Goal: Task Accomplishment & Management: Manage account settings

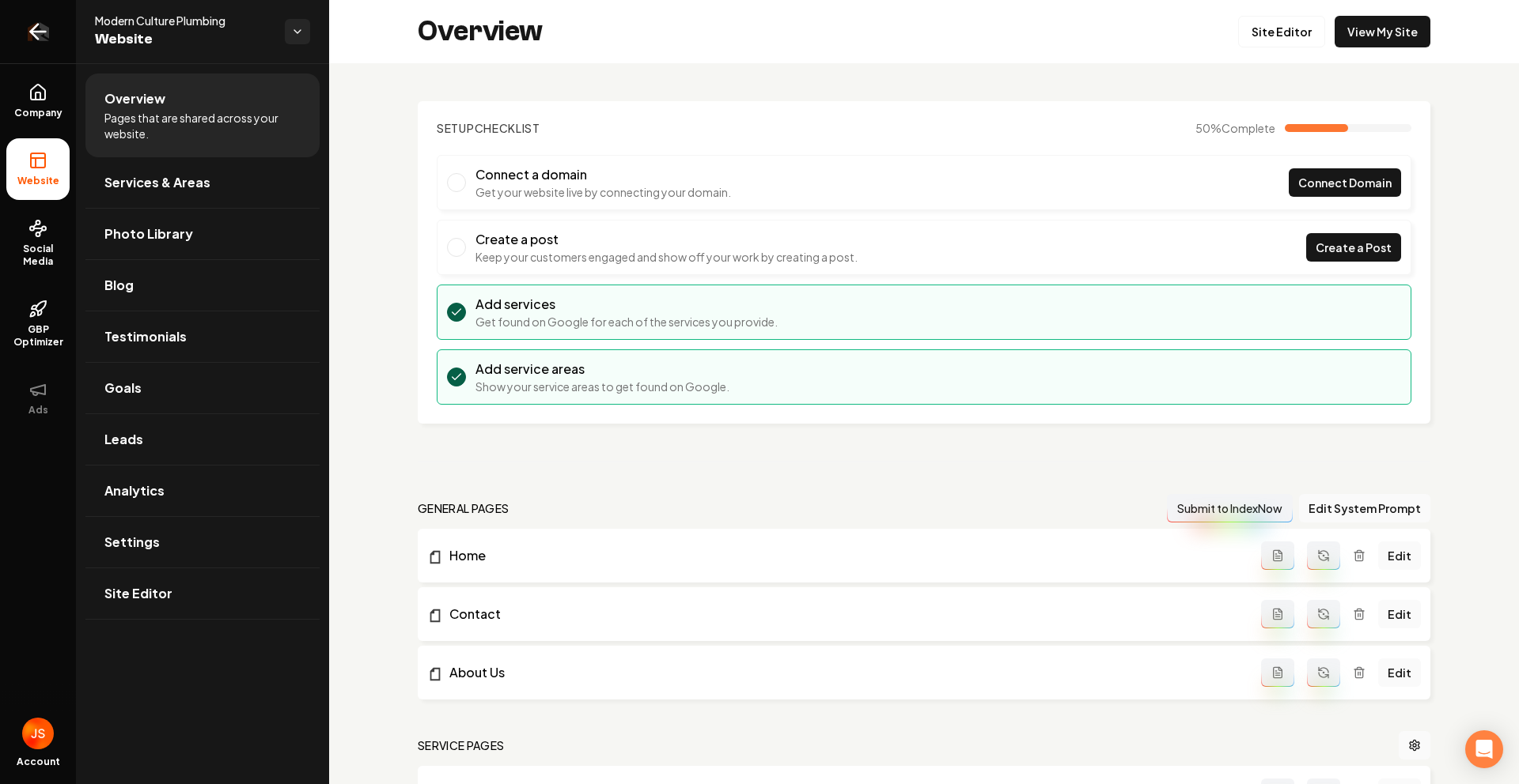
click at [19, 33] on link "Return to dashboard" at bounding box center [38, 32] width 76 height 63
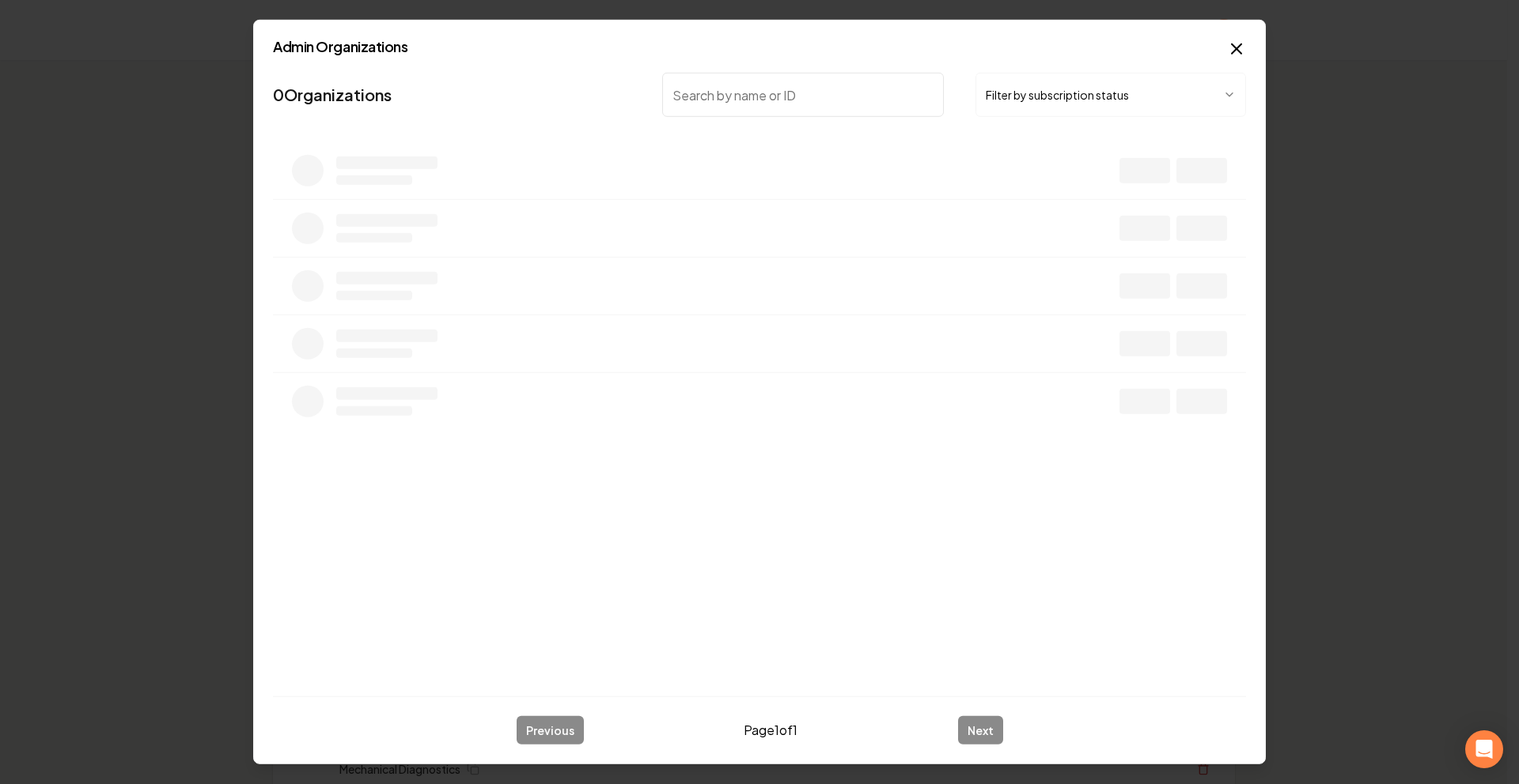
click at [1080, 91] on button "Filter by subscription status" at bounding box center [1110, 95] width 271 height 45
click at [733, 108] on input "search" at bounding box center [803, 95] width 282 height 45
click at [1038, 98] on button "Active Subscription" at bounding box center [1098, 95] width 247 height 45
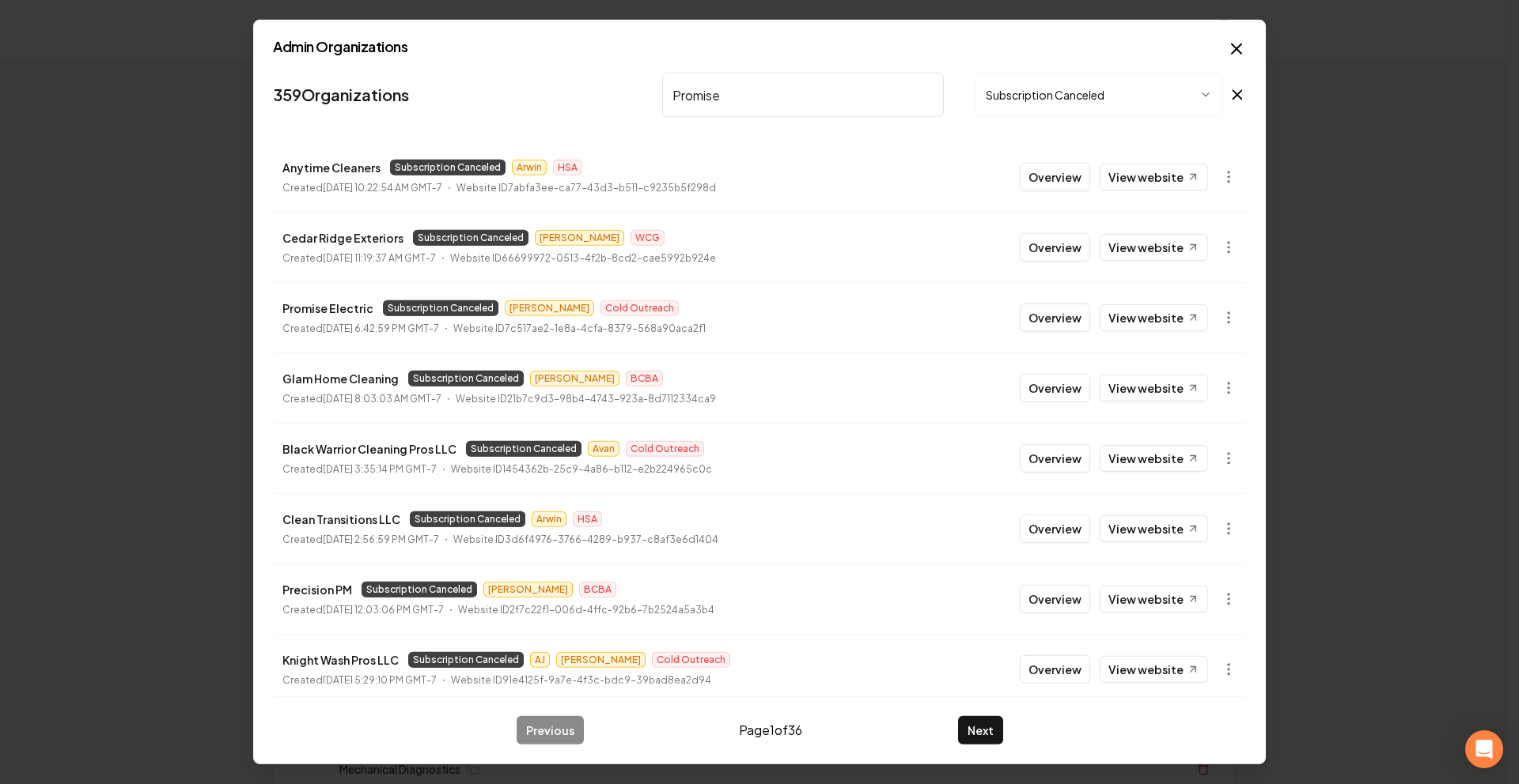
click at [693, 100] on input "Promise" at bounding box center [803, 95] width 282 height 45
click at [1213, 314] on body "Organization Rebolt Site Builder 2479 companies Add New Business Logo Company N…" at bounding box center [753, 392] width 1507 height 784
click at [1182, 453] on link "View in Stripe" at bounding box center [1179, 454] width 100 height 25
click at [735, 86] on input "Promise" at bounding box center [803, 95] width 282 height 45
click at [737, 87] on input "Promise" at bounding box center [803, 95] width 282 height 45
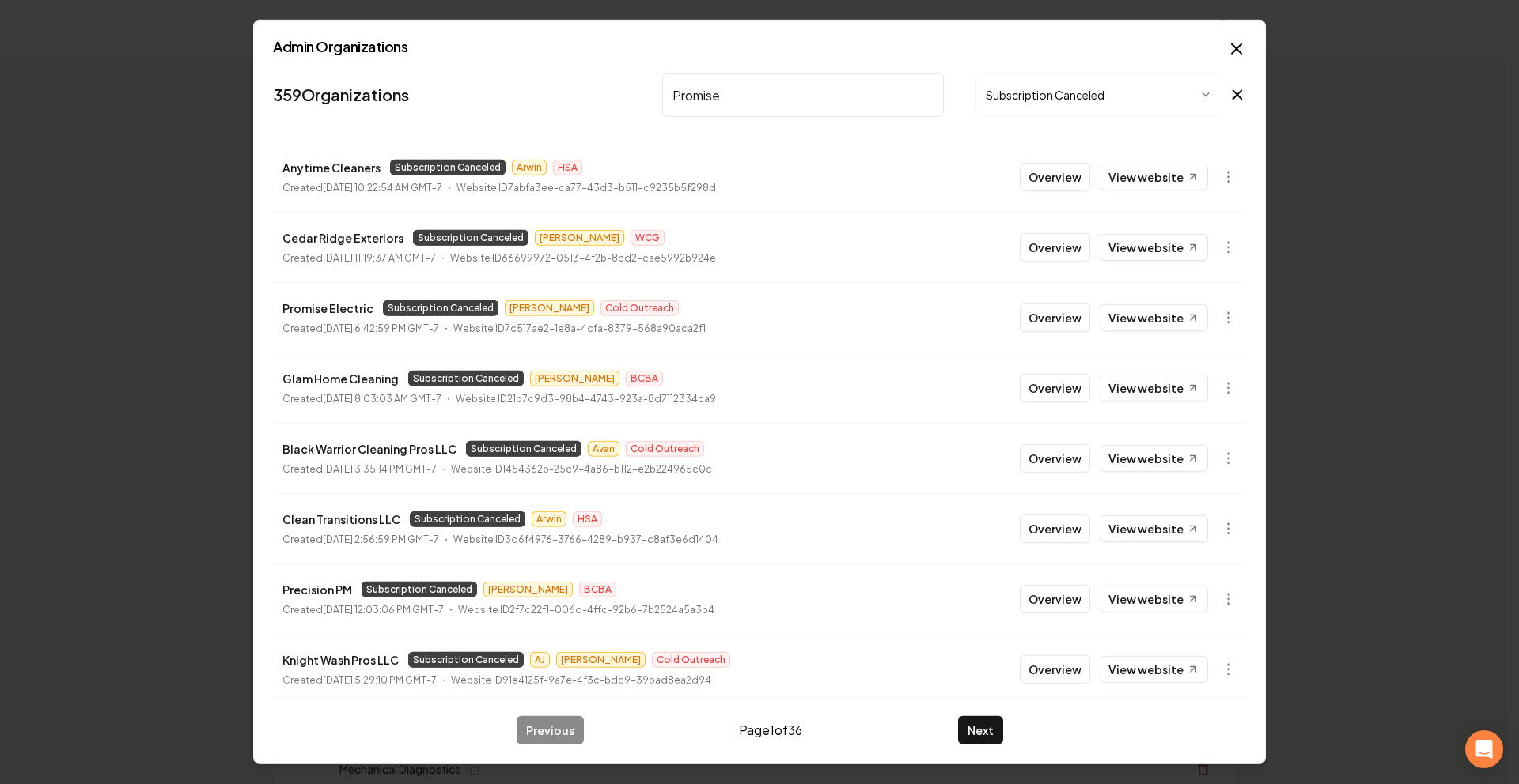
click at [737, 87] on input "Promise" at bounding box center [803, 95] width 282 height 45
type input "P"
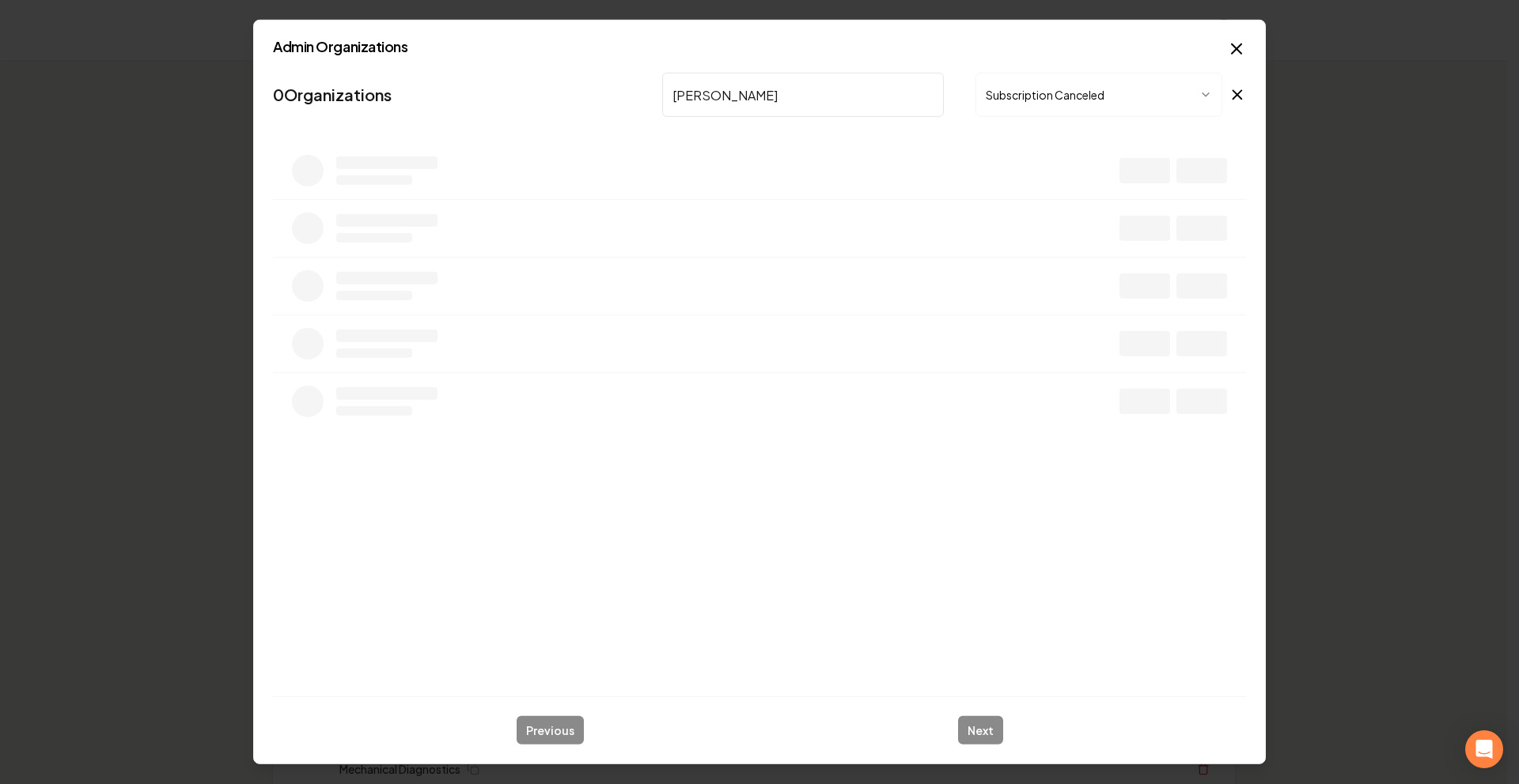
click at [1019, 108] on button "Subscription Canceled" at bounding box center [1098, 95] width 247 height 45
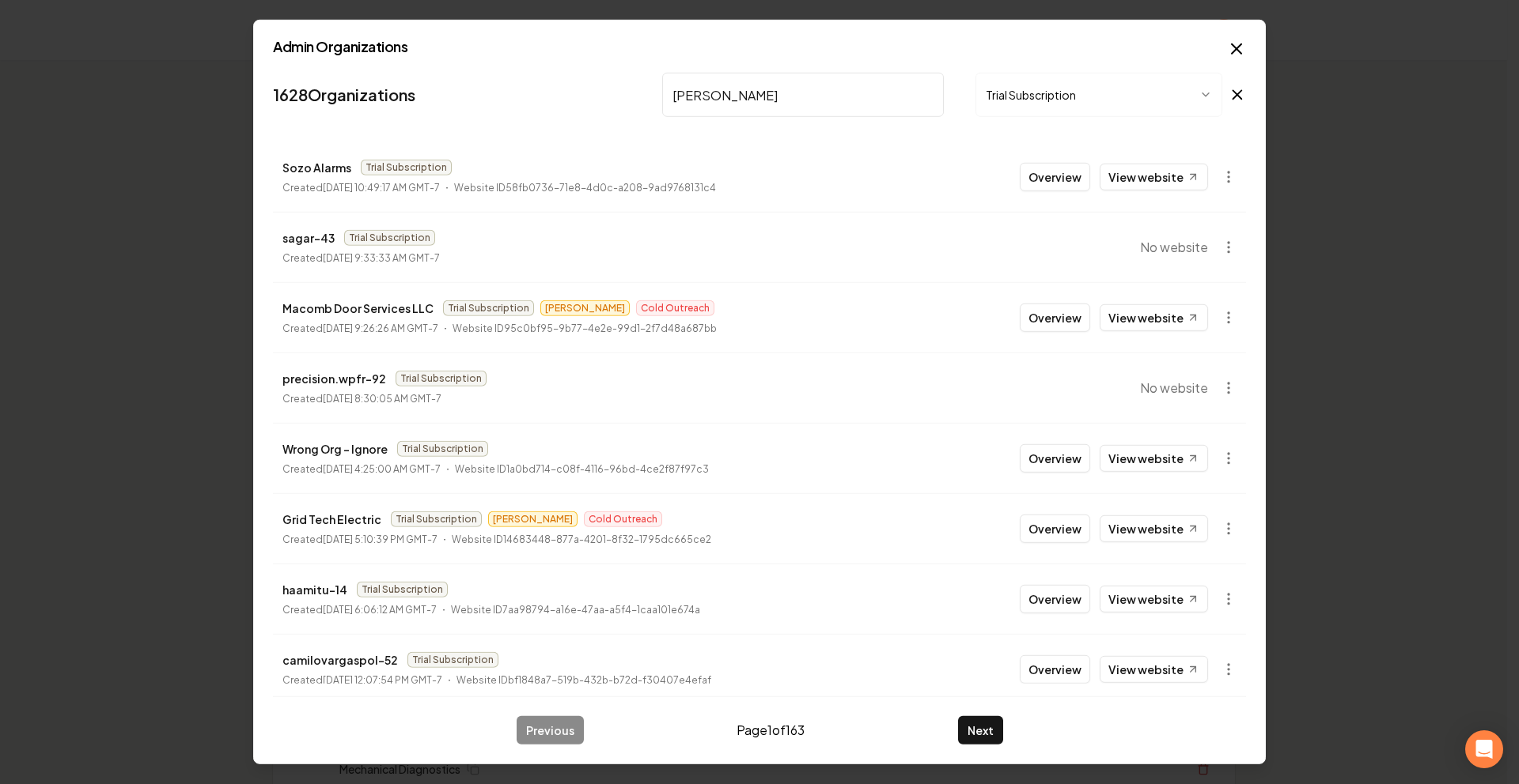
click at [1070, 105] on button "Trial Subscription" at bounding box center [1098, 95] width 247 height 45
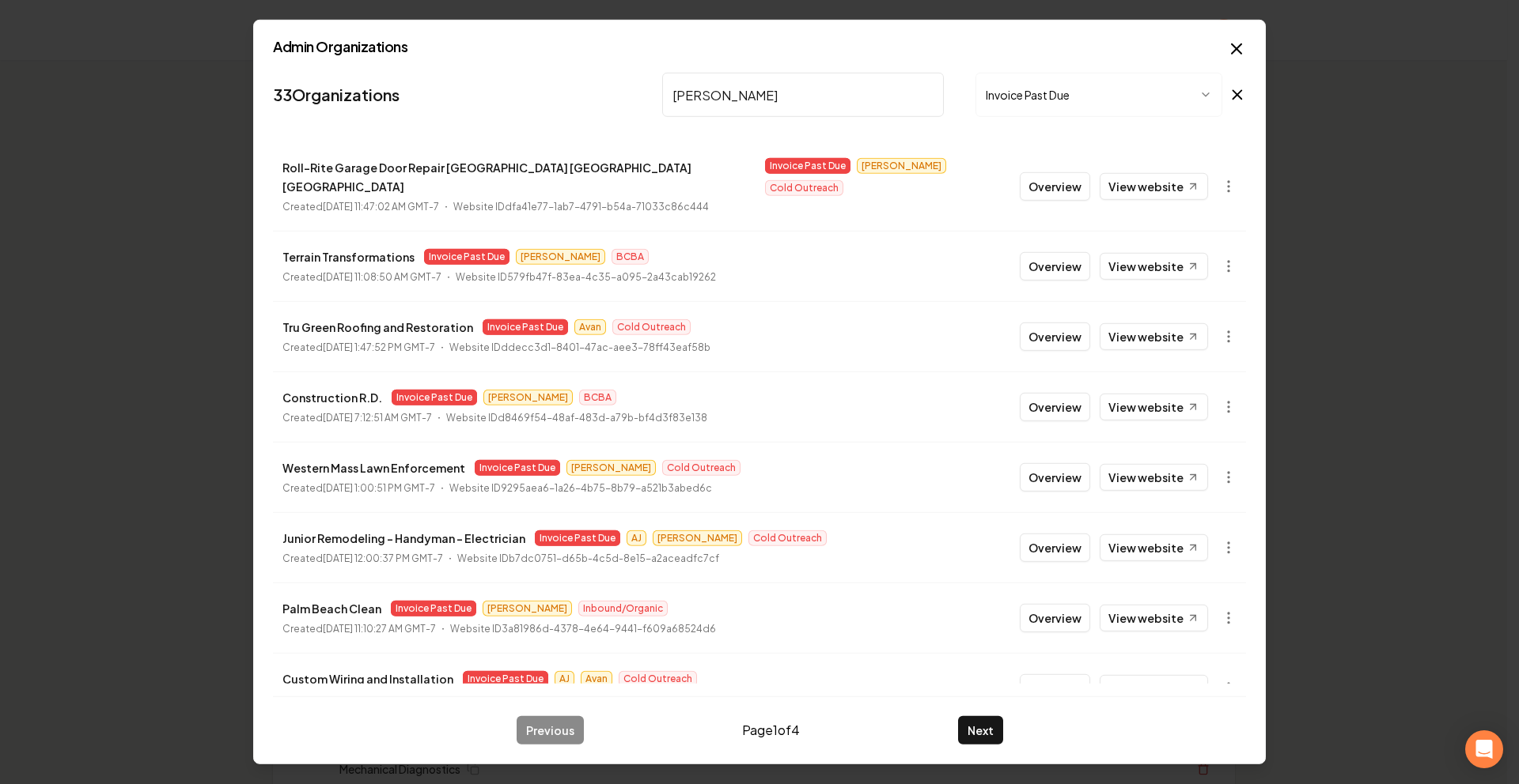
click at [1090, 119] on nav "33 Organizations [PERSON_NAME] Invoice Past Due" at bounding box center [759, 100] width 973 height 70
click at [1070, 91] on button "Invoice Past Due" at bounding box center [1098, 95] width 247 height 45
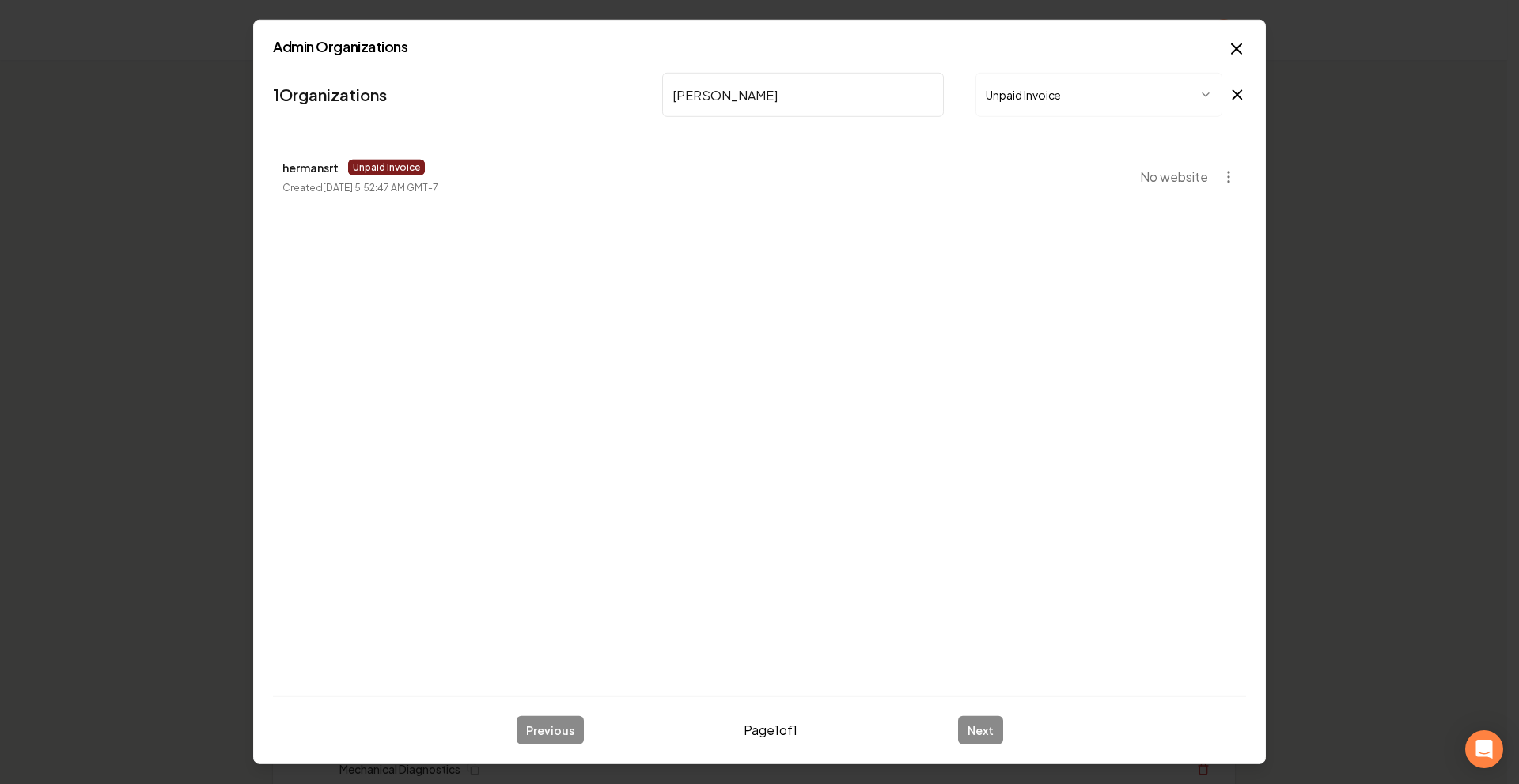
click at [1033, 110] on button "Unpaid Invoice" at bounding box center [1098, 95] width 247 height 45
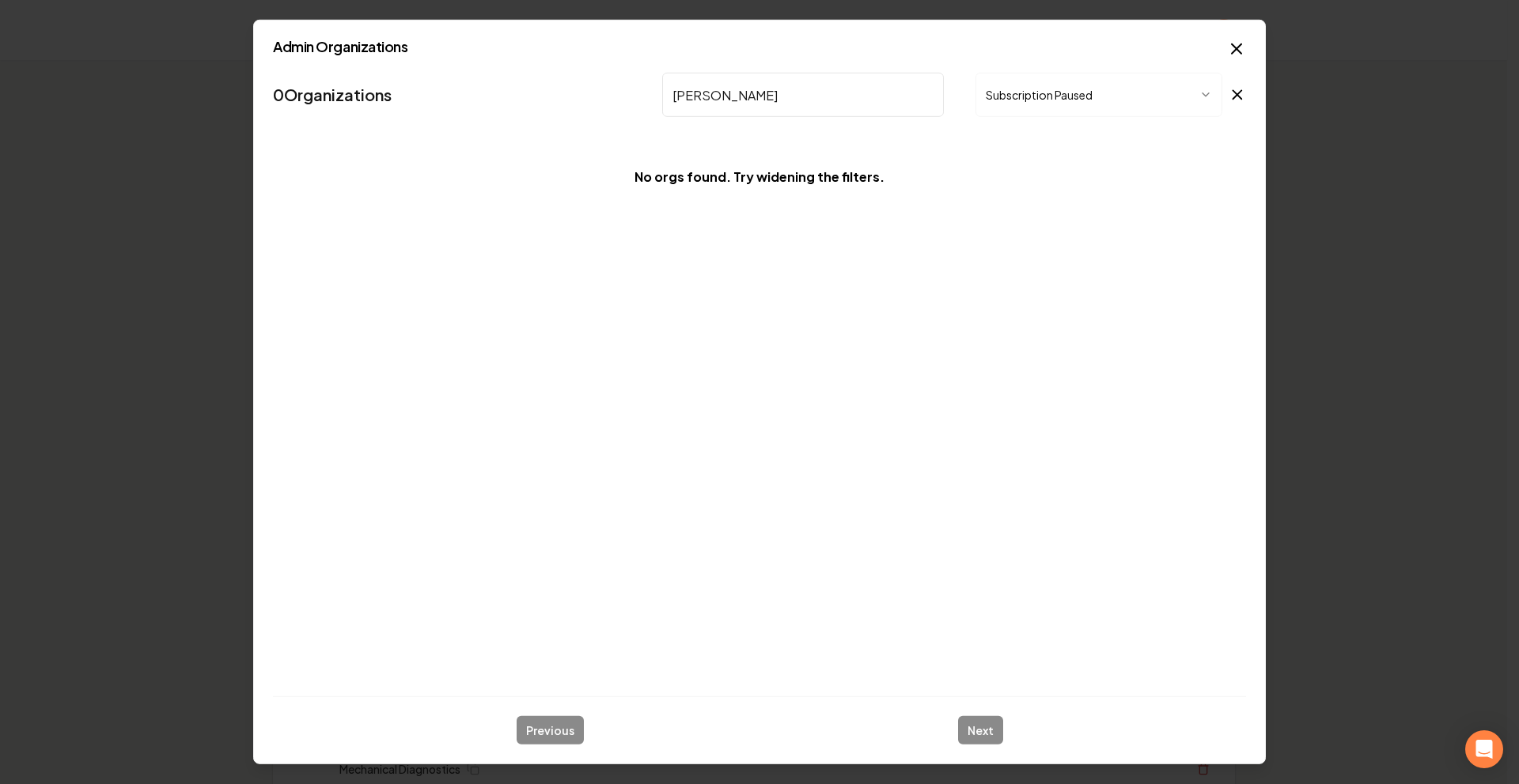
click at [1018, 96] on button "Subscription Paused" at bounding box center [1098, 95] width 247 height 45
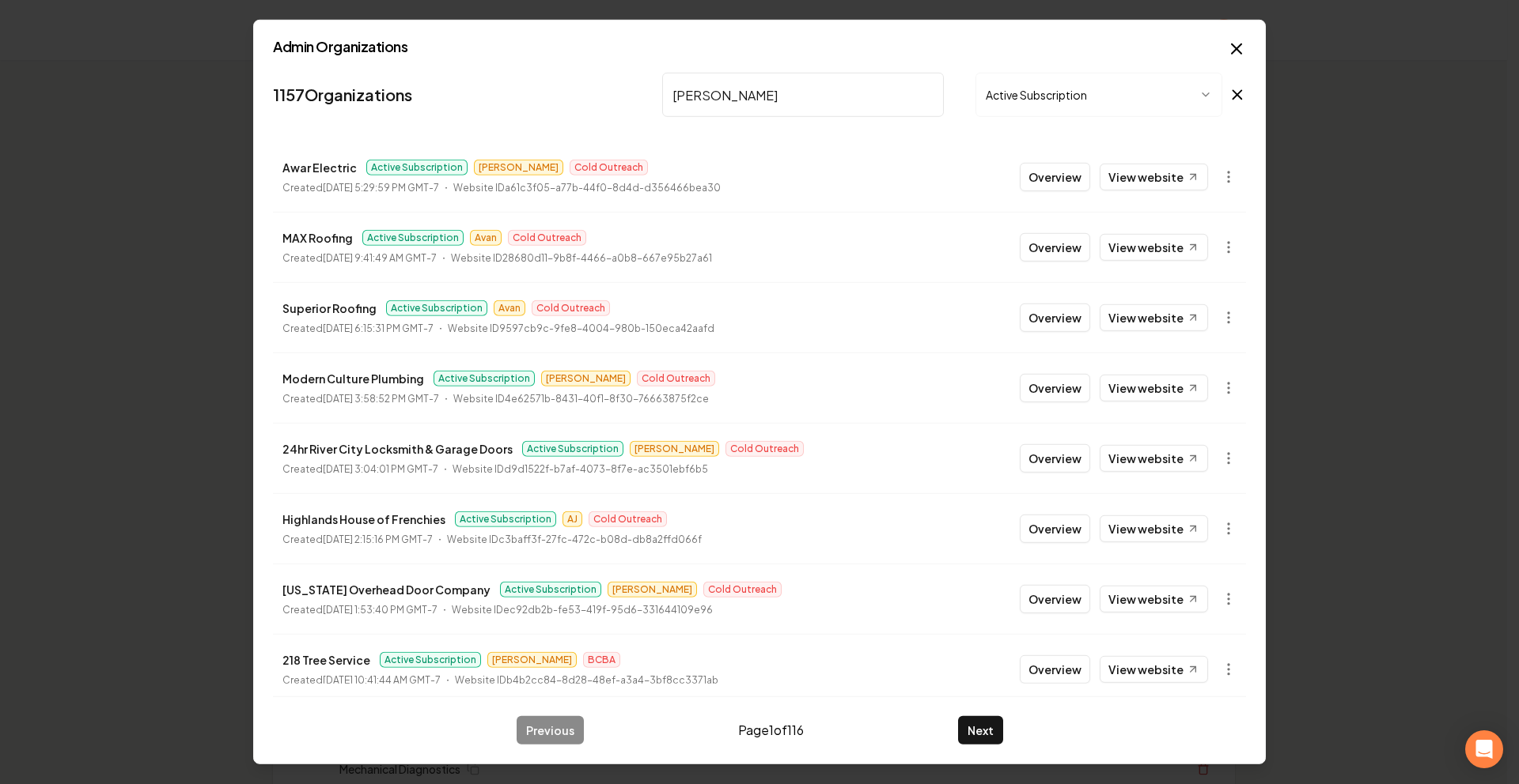
click at [825, 98] on input "[PERSON_NAME]" at bounding box center [803, 95] width 282 height 45
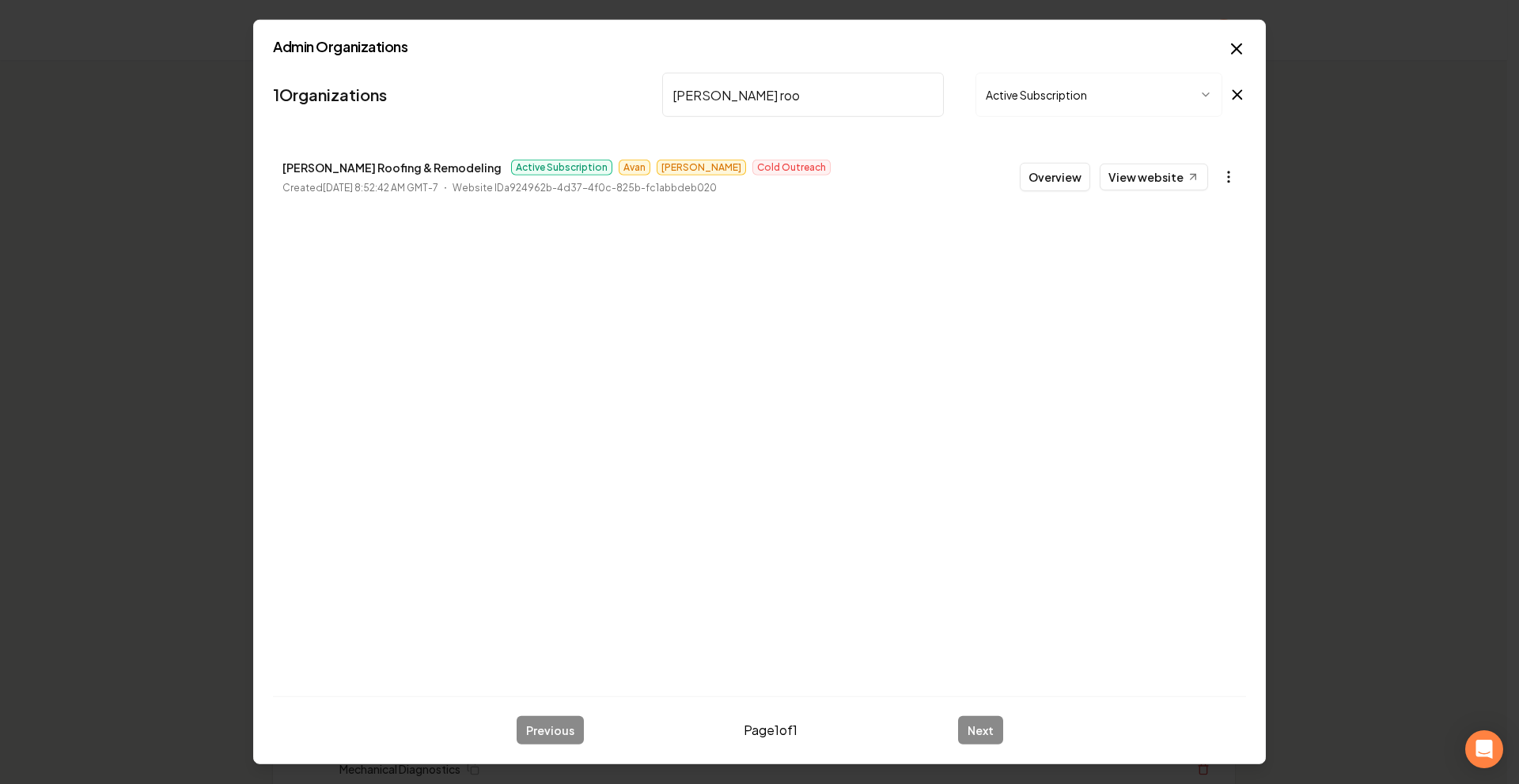
type input "[PERSON_NAME] roo"
click at [1235, 172] on icon "button" at bounding box center [1228, 177] width 16 height 16
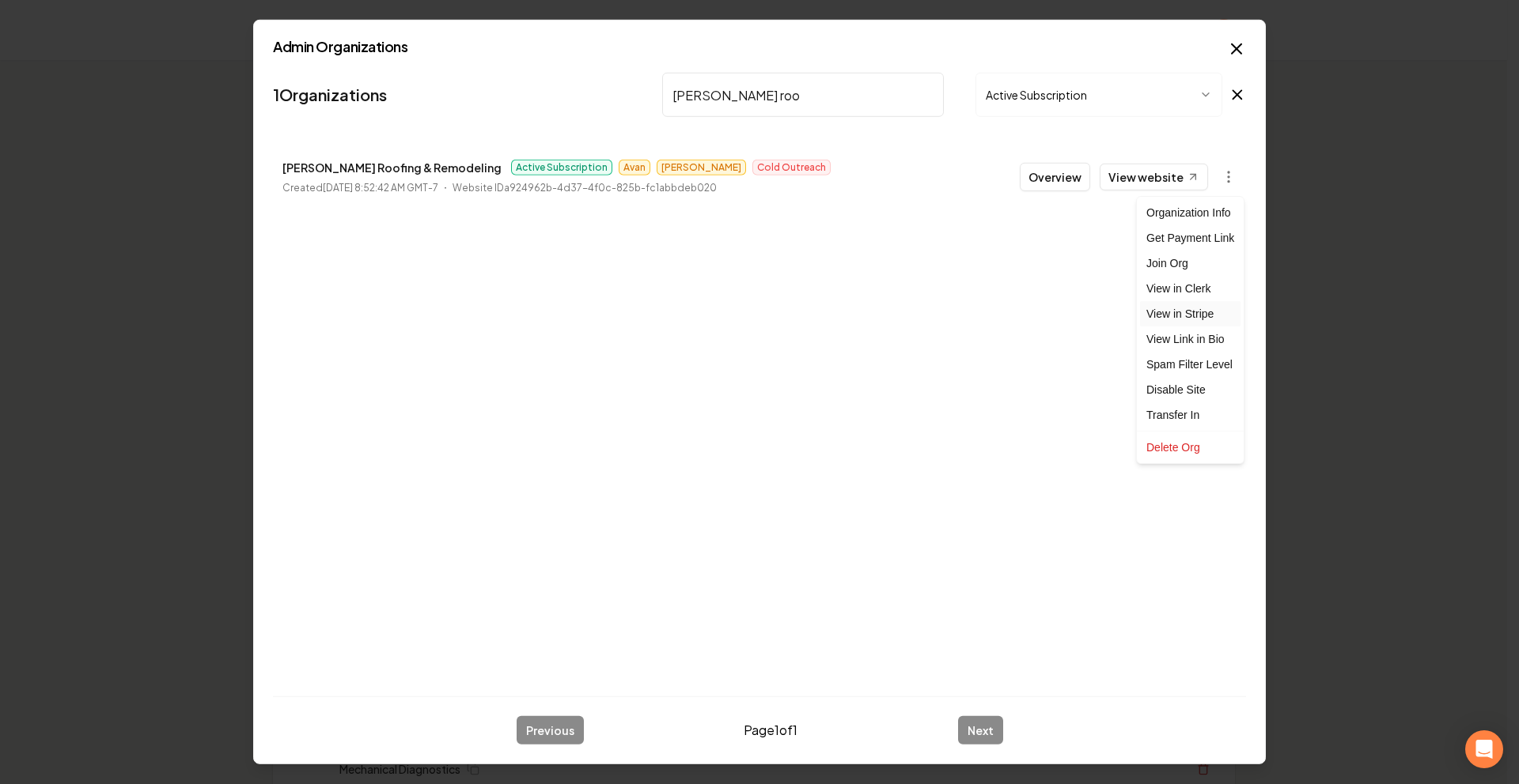
click at [1188, 319] on link "View in Stripe" at bounding box center [1190, 313] width 100 height 25
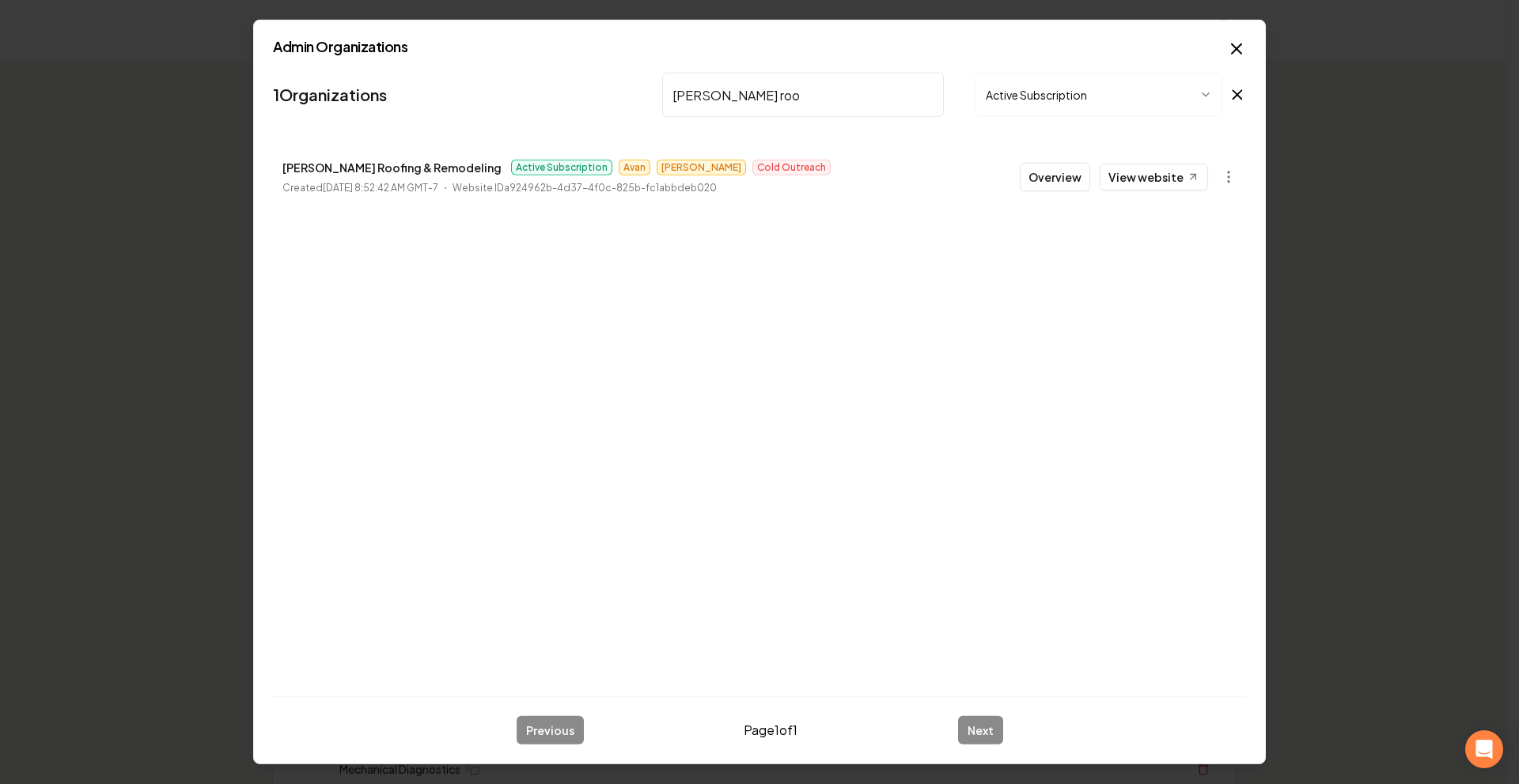
click at [1219, 47] on h2 "Admin Organizations" at bounding box center [759, 47] width 973 height 14
click at [1233, 48] on icon "button" at bounding box center [1236, 49] width 19 height 19
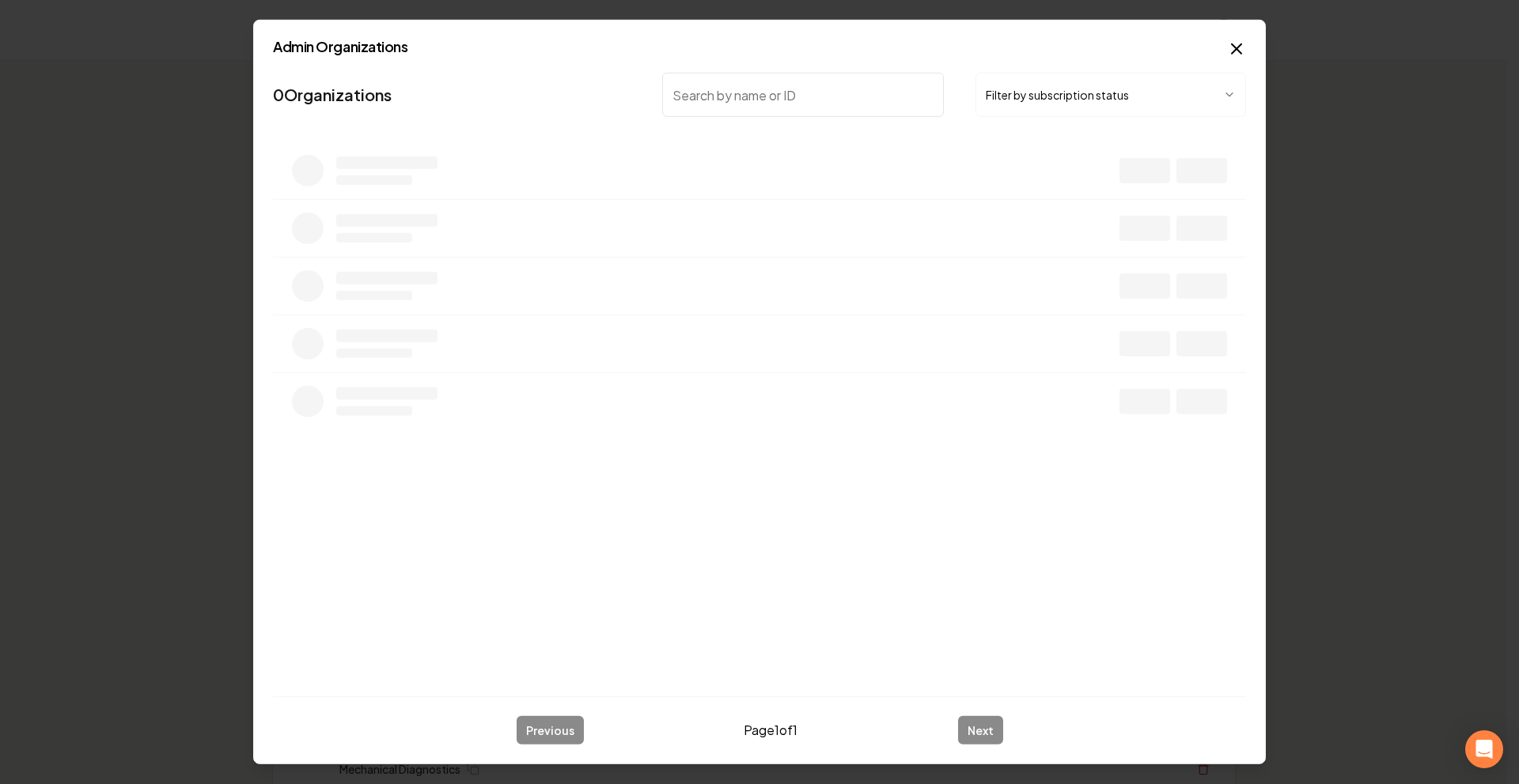
click at [990, 123] on nav "0 Organizations Filter by subscription status" at bounding box center [759, 100] width 973 height 70
click at [994, 121] on nav "0 Organizations Filter by subscription status" at bounding box center [759, 100] width 973 height 70
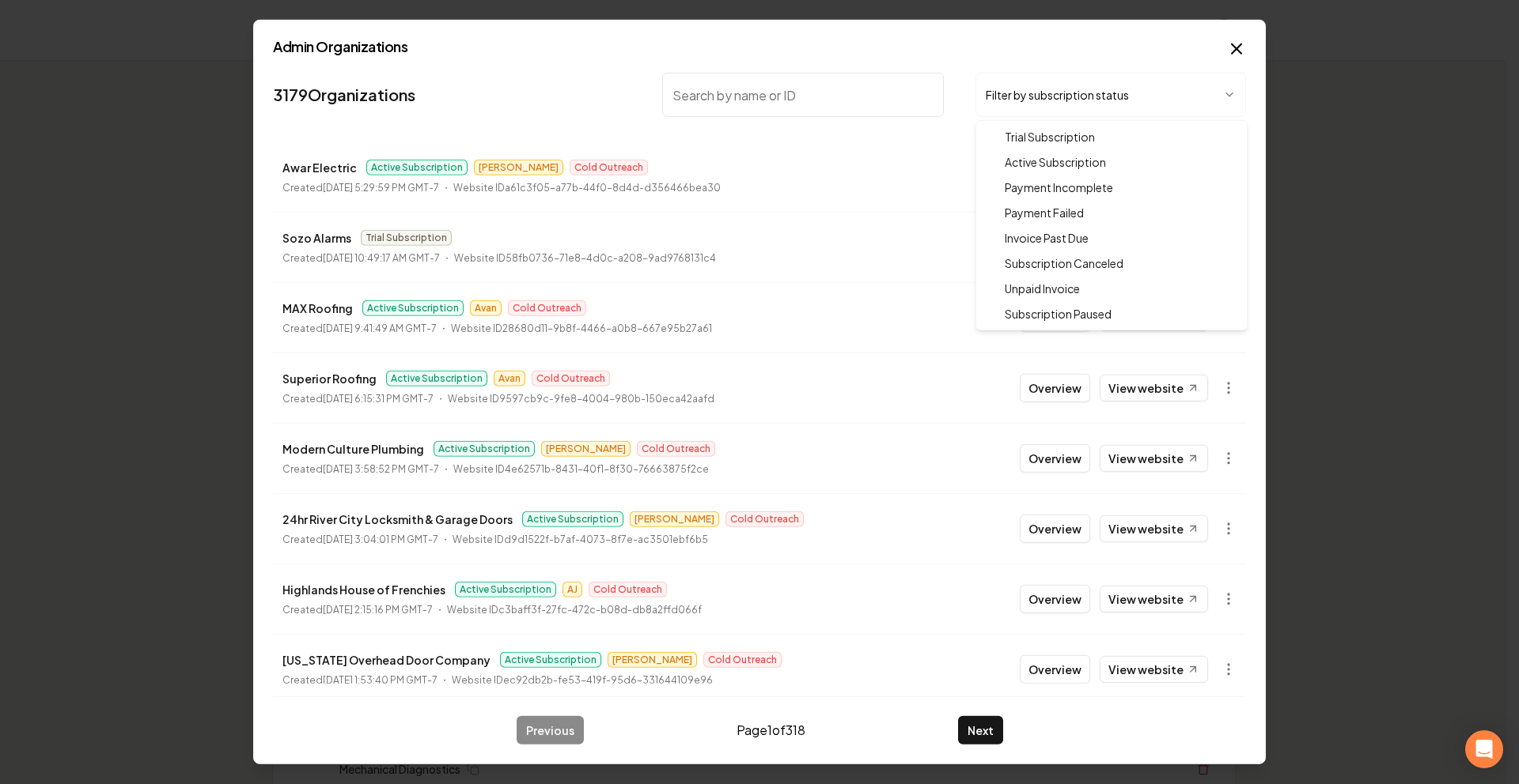
click at [1006, 104] on body "Organization Rebolt Site Builder 2479 companies Add New Business Logo Company N…" at bounding box center [753, 392] width 1507 height 784
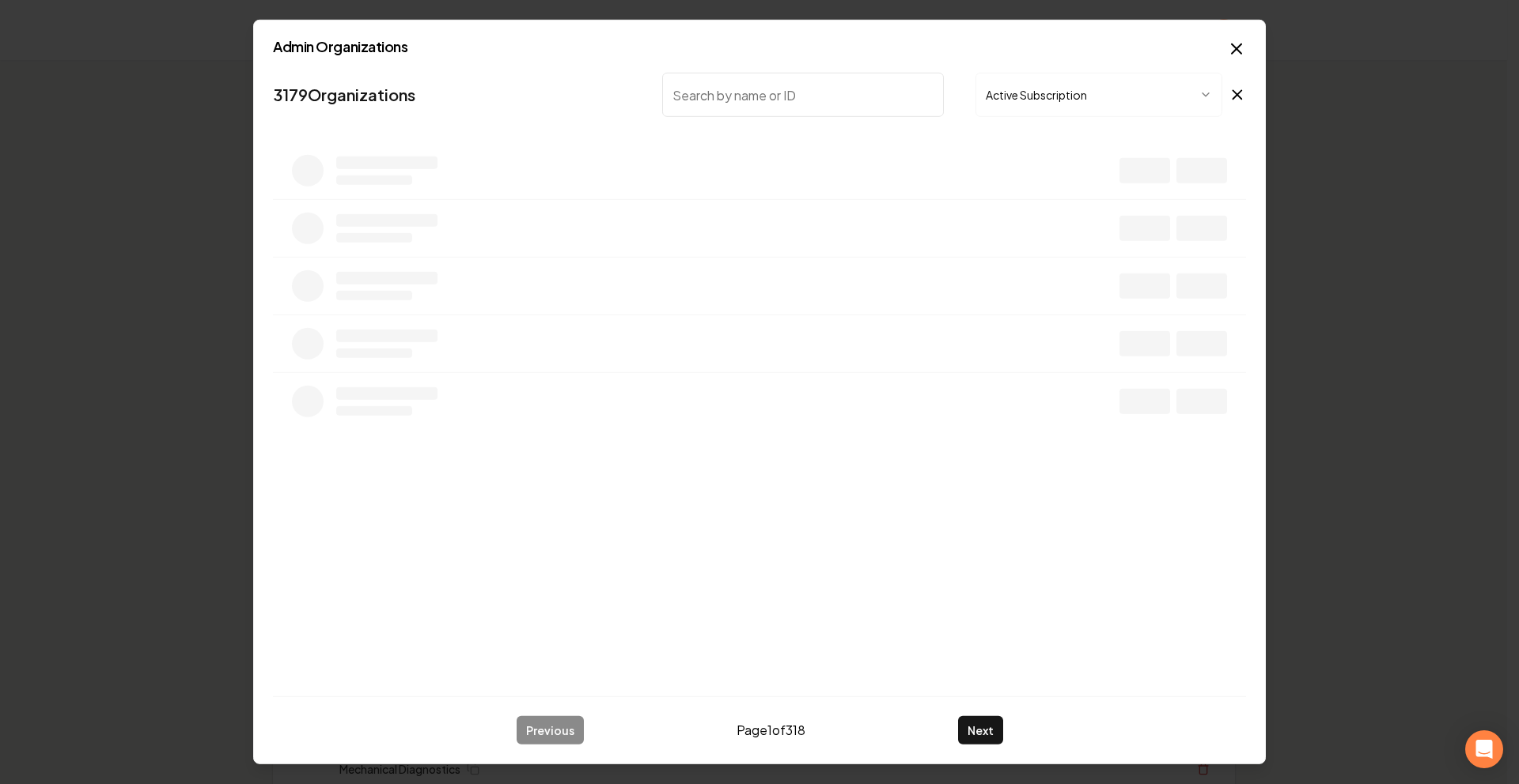
click at [841, 119] on nav "3179 Organizations Active Subscription" at bounding box center [759, 100] width 973 height 70
drag, startPoint x: 837, startPoint y: 107, endPoint x: 717, endPoint y: 4, distance: 158.1
click at [835, 106] on input "search" at bounding box center [803, 95] width 282 height 45
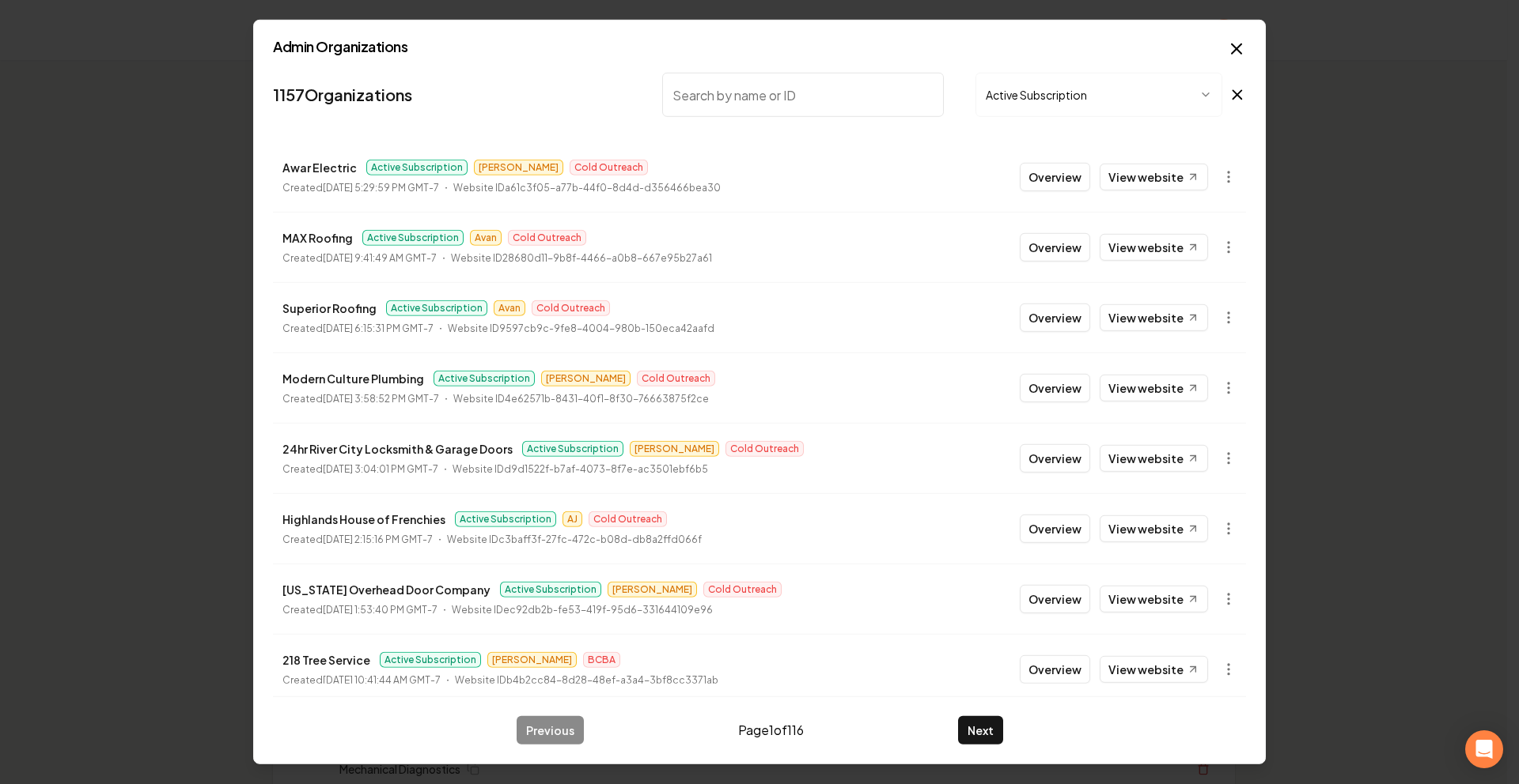
click at [716, 100] on input "search" at bounding box center [803, 95] width 282 height 45
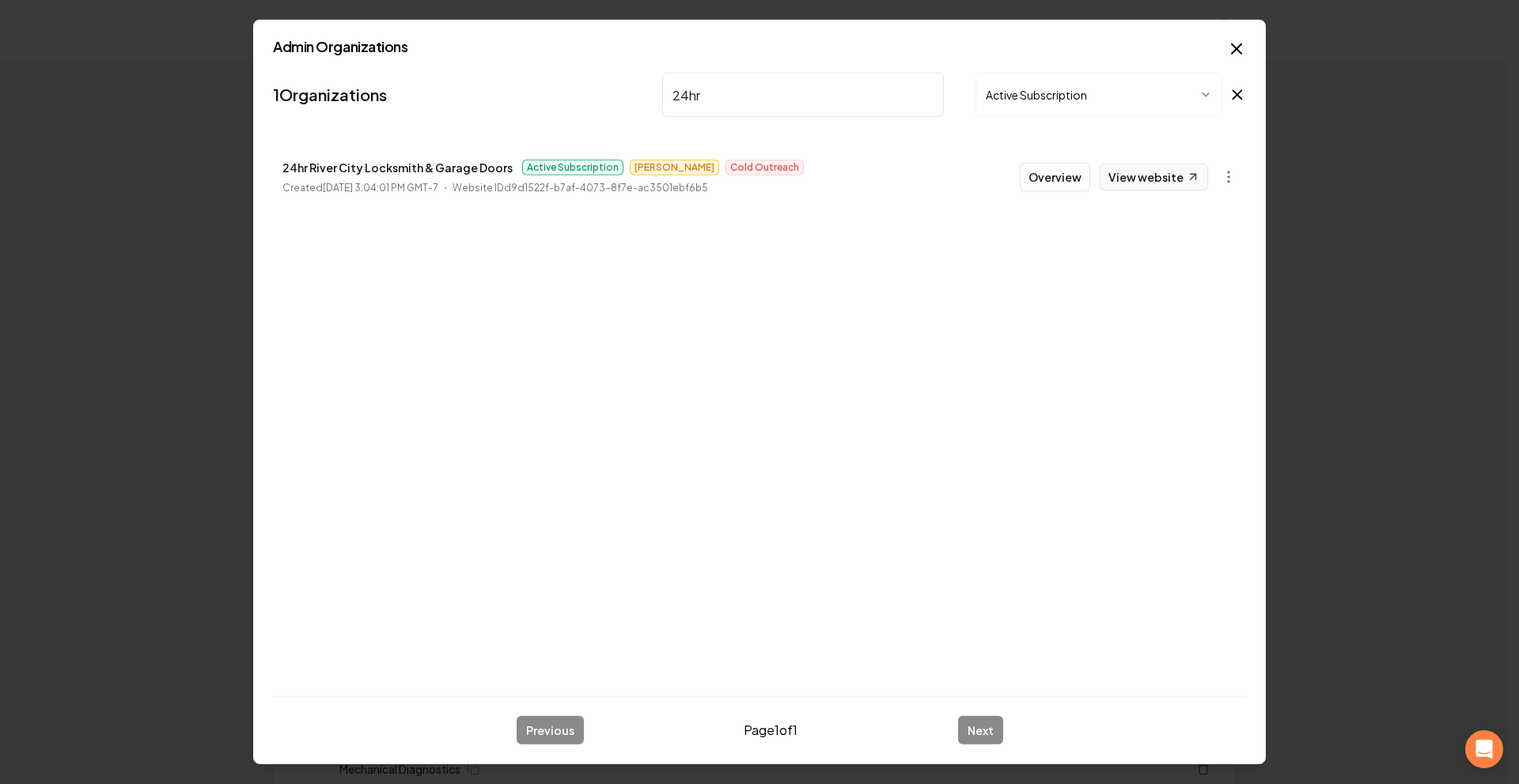
type input "24hr"
click at [1175, 175] on link "View website" at bounding box center [1153, 177] width 108 height 27
click at [1272, 105] on body "Organization Rebolt Site Builder 2479 companies Add New Business Logo Company N…" at bounding box center [753, 392] width 1507 height 784
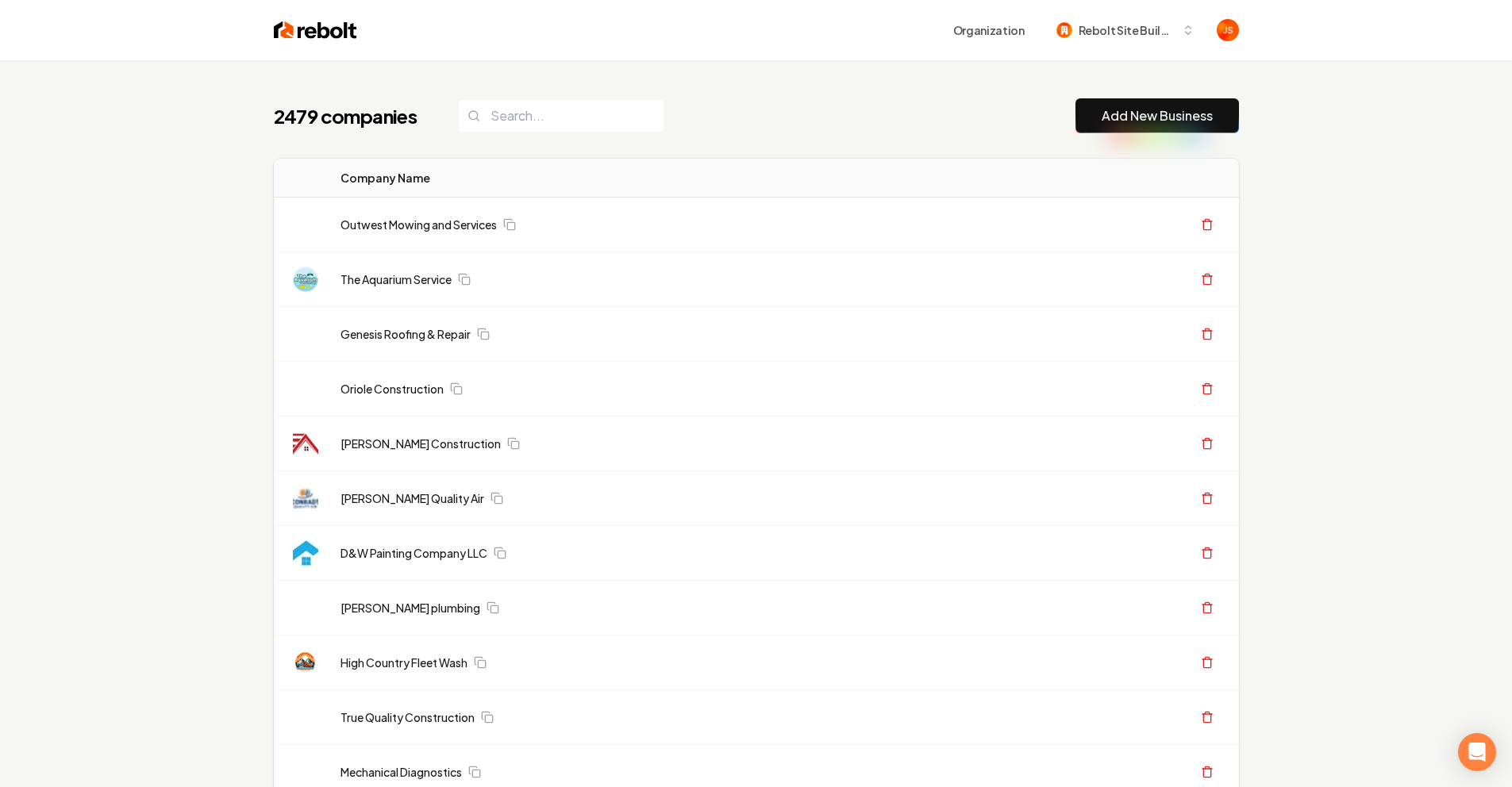
click at [1232, 57] on div "Organization Rebolt Site Builder" at bounding box center [756, 30] width 1015 height 61
